Goal: Find specific page/section

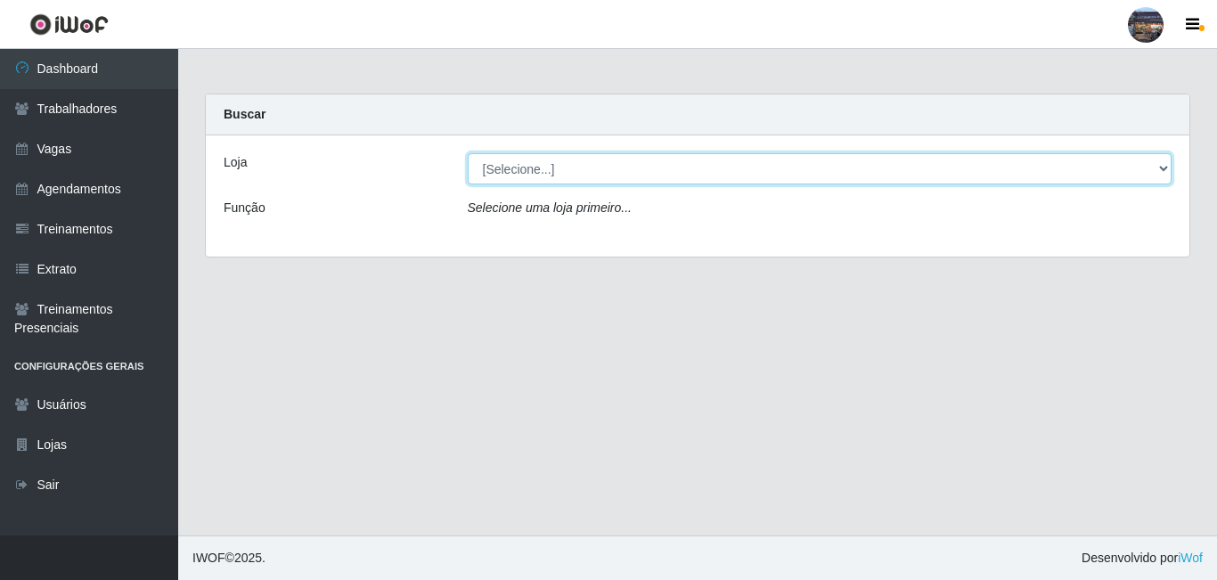
click at [519, 169] on select "[Selecione...] Gostinho da Roça" at bounding box center [820, 168] width 705 height 31
select select "303"
click at [468, 153] on select "[Selecione...] Gostinho da Roça" at bounding box center [820, 168] width 705 height 31
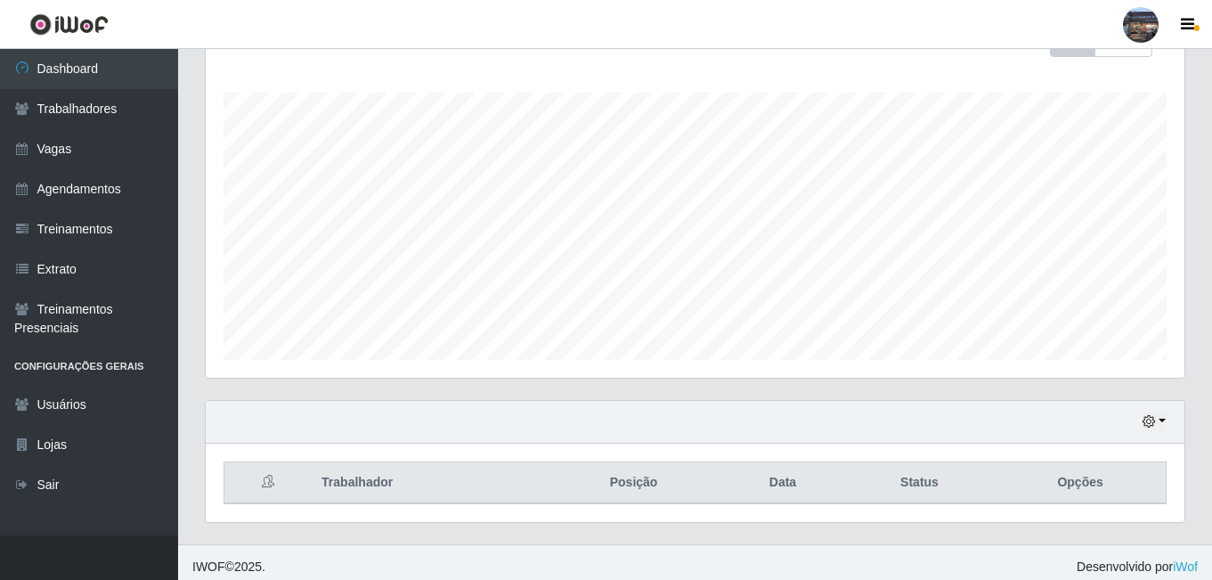
scroll to position [286, 0]
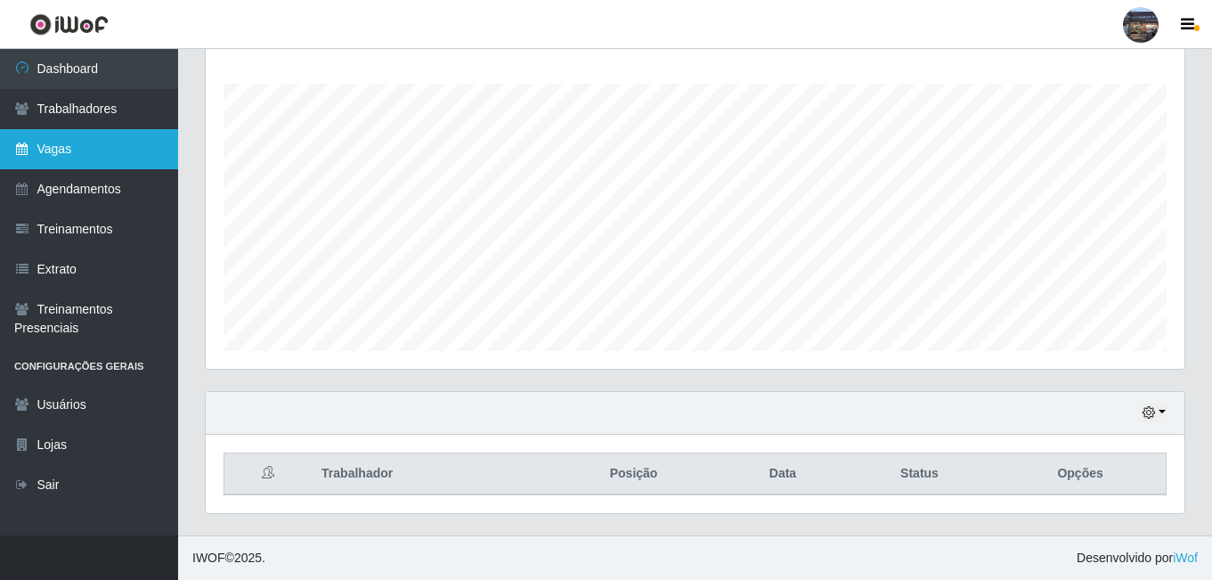
click at [65, 142] on link "Vagas" at bounding box center [89, 149] width 178 height 40
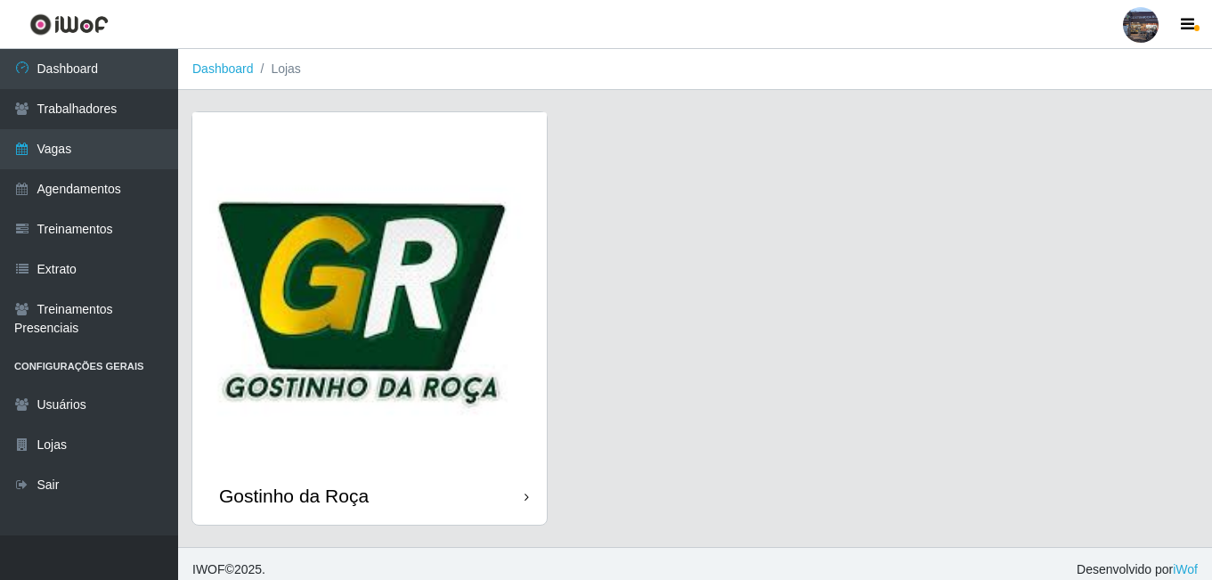
click at [432, 312] on img at bounding box center [369, 289] width 355 height 355
